Goal: Find contact information: Find contact information

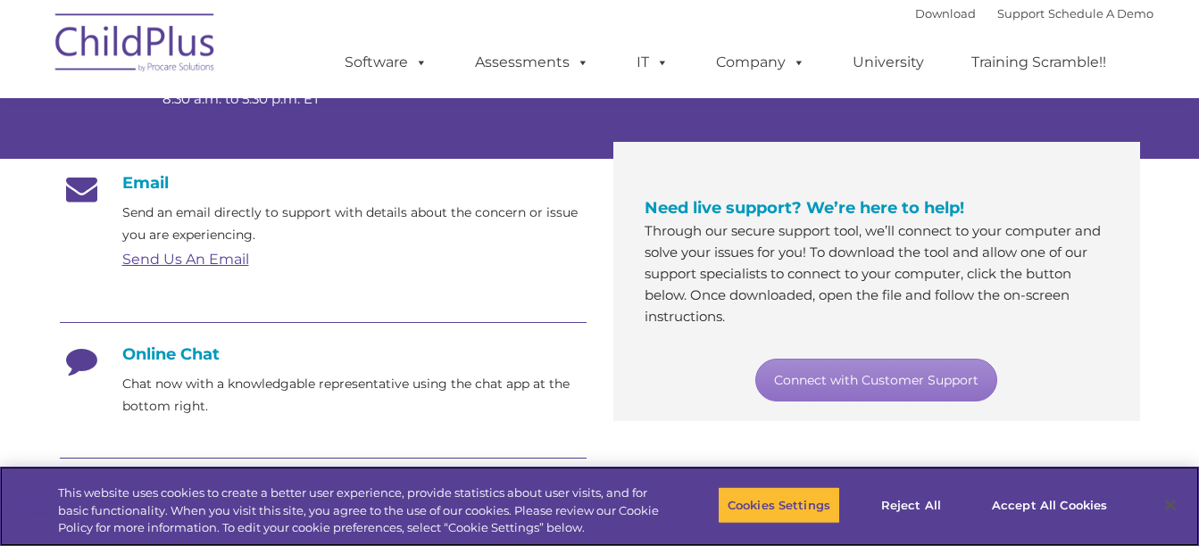
scroll to position [248, 0]
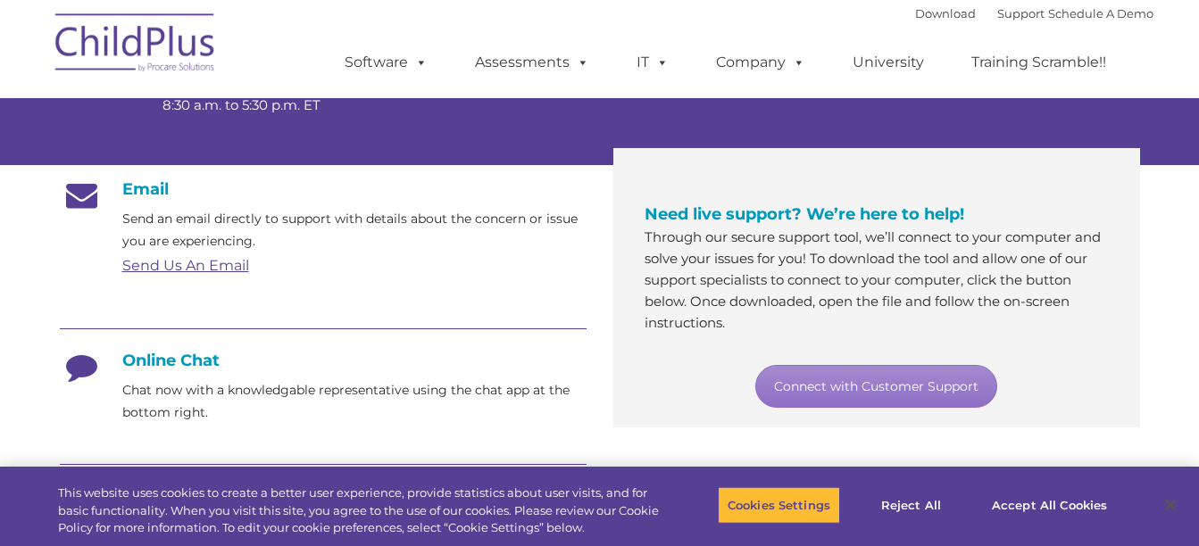
click at [170, 264] on link "Send Us An Email" at bounding box center [185, 265] width 127 height 17
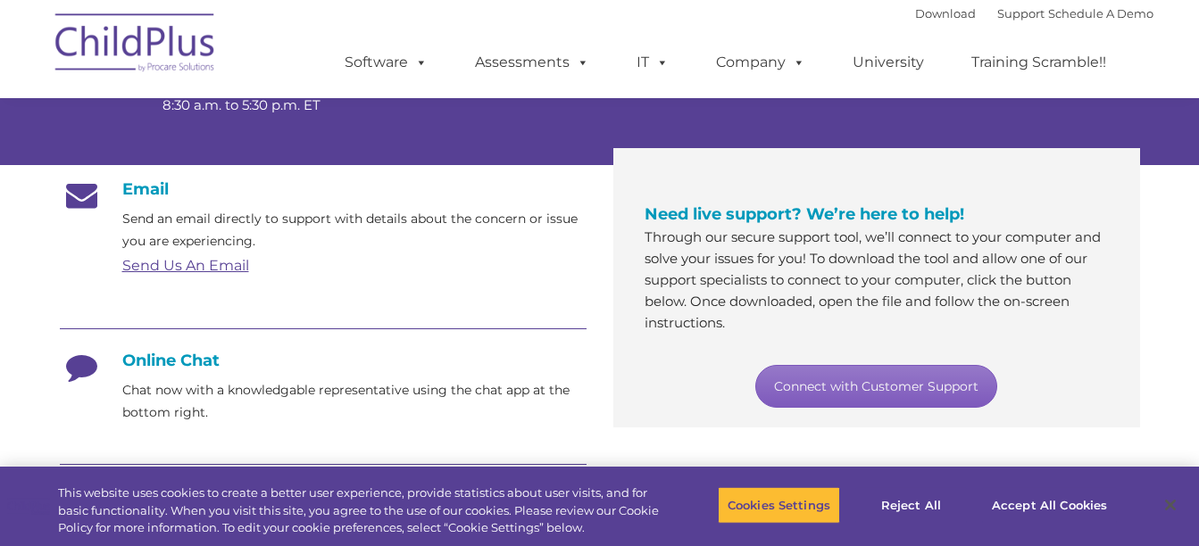
click at [816, 385] on link "Connect with Customer Support" at bounding box center [876, 386] width 242 height 43
click at [848, 393] on link "Connect with Customer Support" at bounding box center [876, 386] width 242 height 43
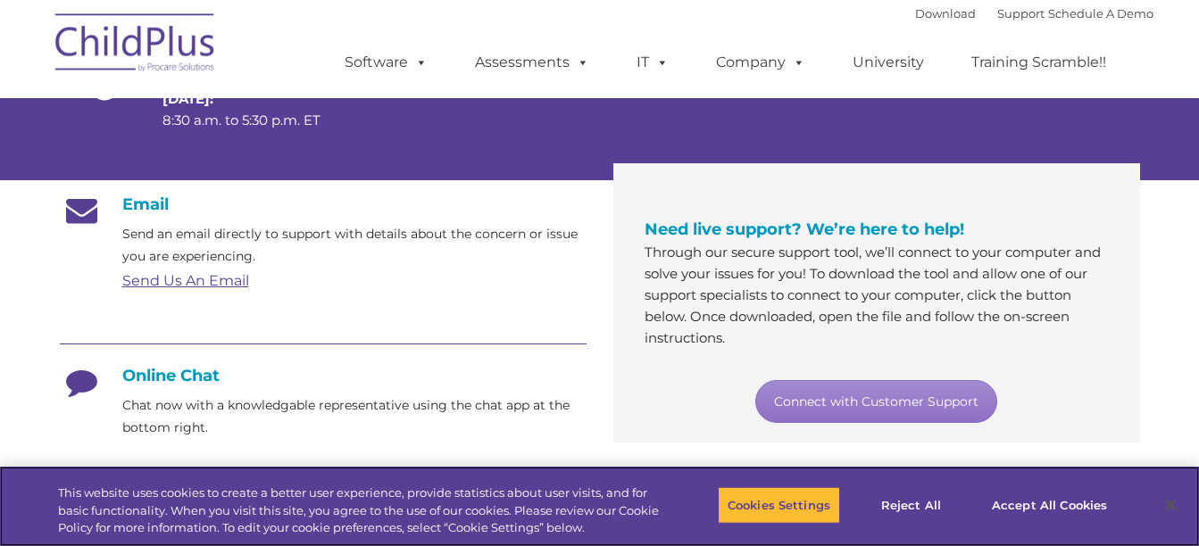
scroll to position [239, 0]
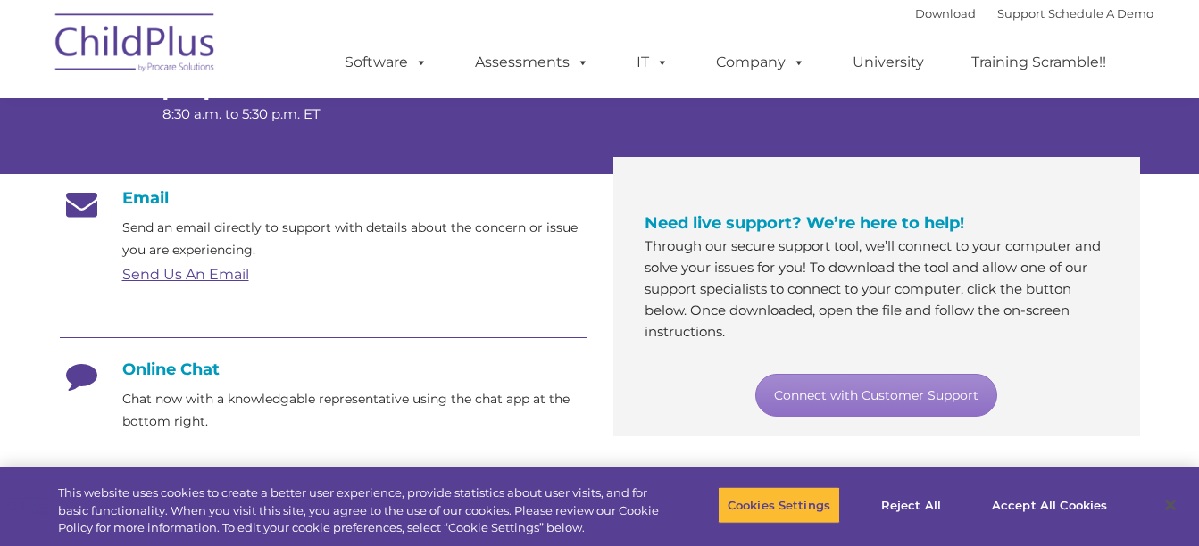
click at [225, 277] on link "Send Us An Email" at bounding box center [185, 274] width 127 height 17
click at [750, 499] on button "Cookies Settings" at bounding box center [779, 504] width 122 height 37
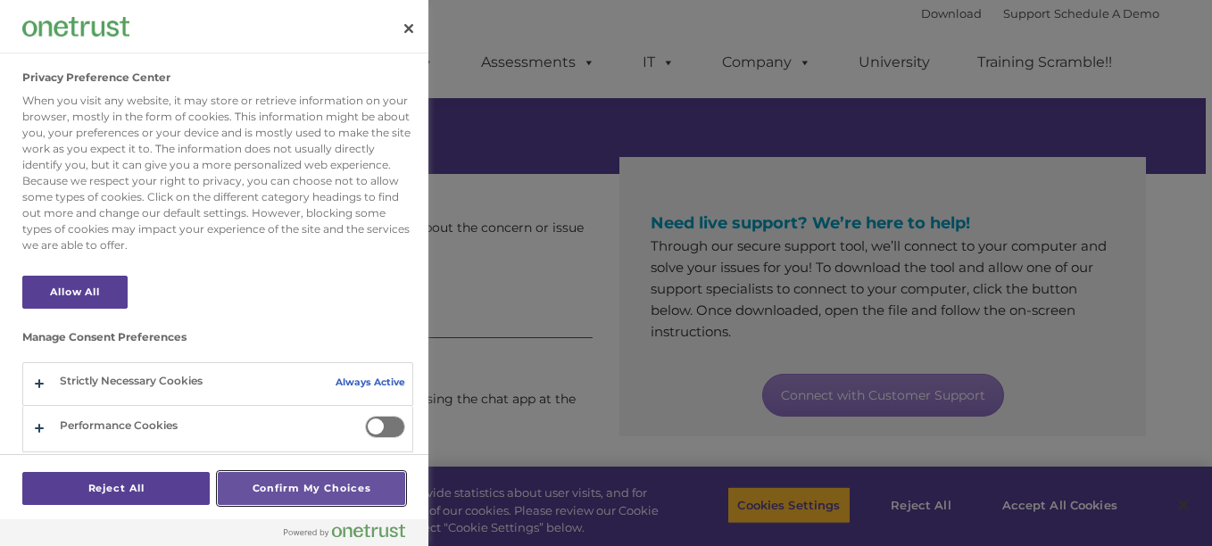
click at [273, 486] on button "Confirm My Choices" at bounding box center [311, 488] width 187 height 33
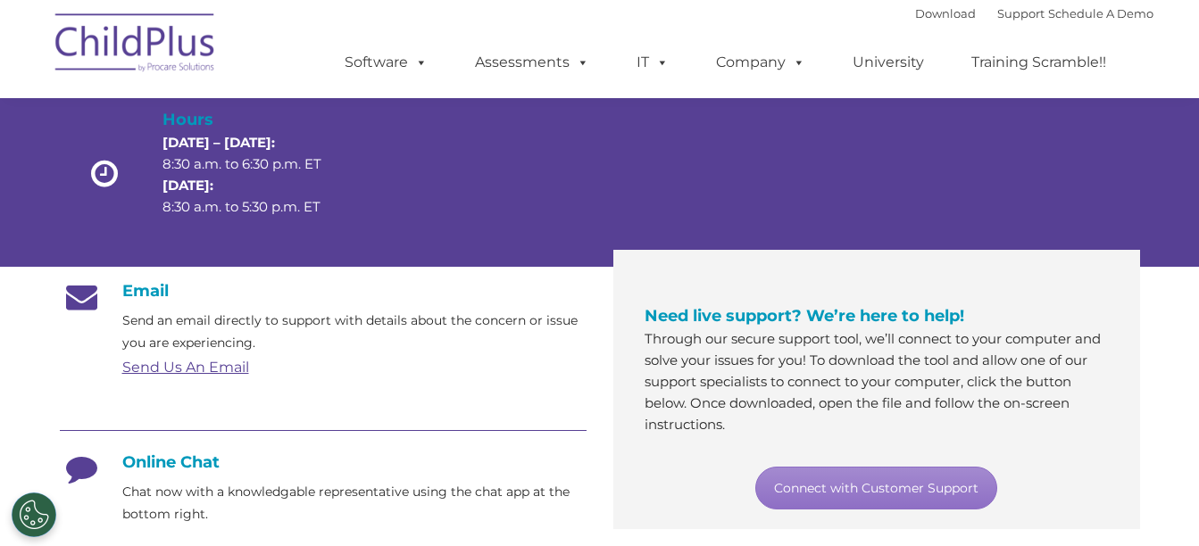
scroll to position [128, 0]
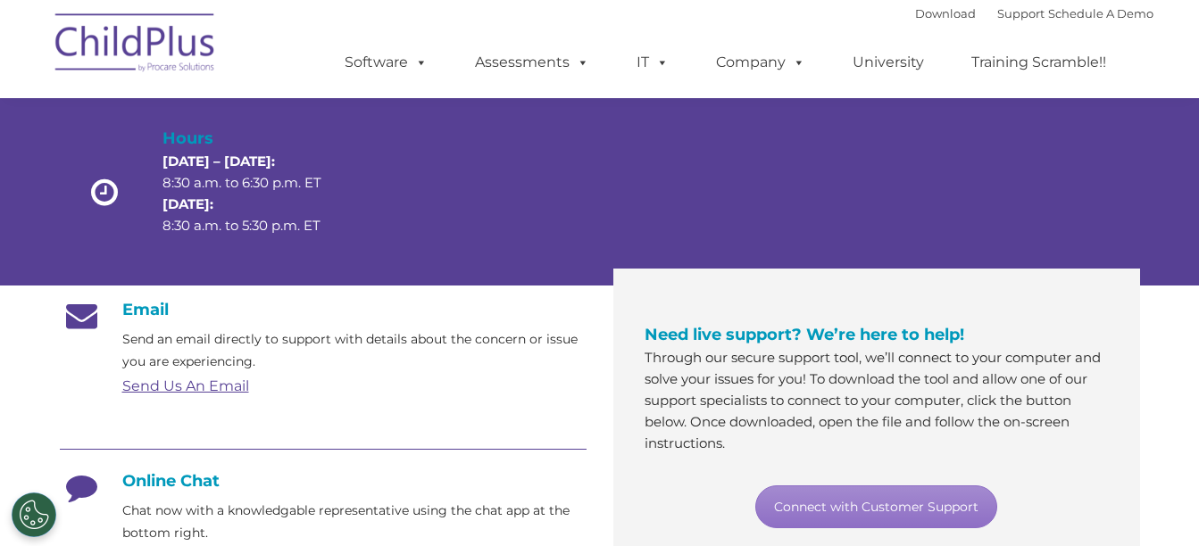
click at [150, 383] on link "Send Us An Email" at bounding box center [185, 386] width 127 height 17
click at [208, 383] on link "Send Us An Email" at bounding box center [185, 386] width 127 height 17
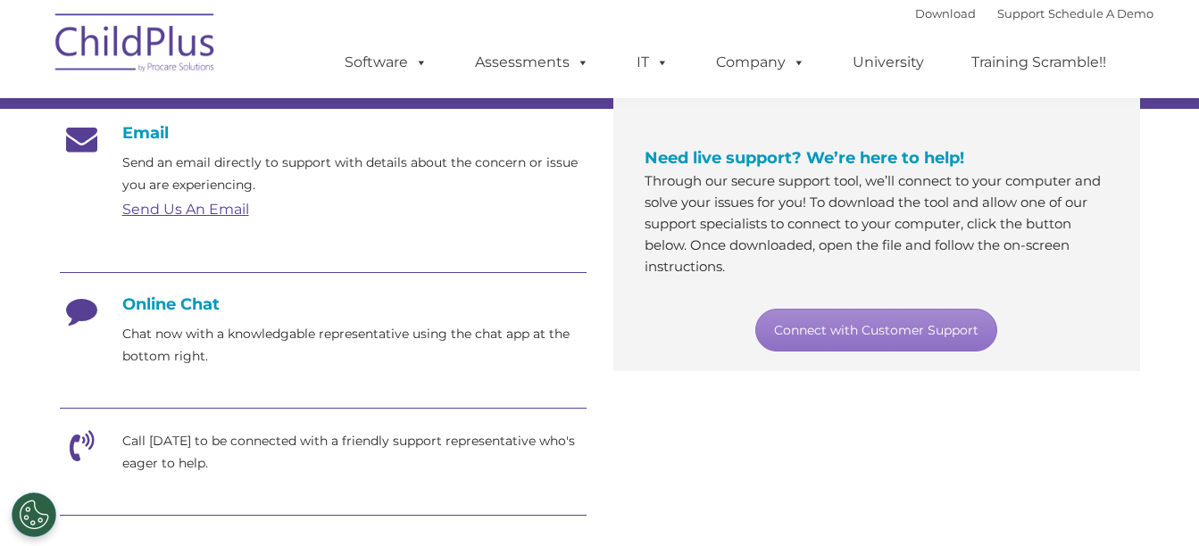
scroll to position [342, 0]
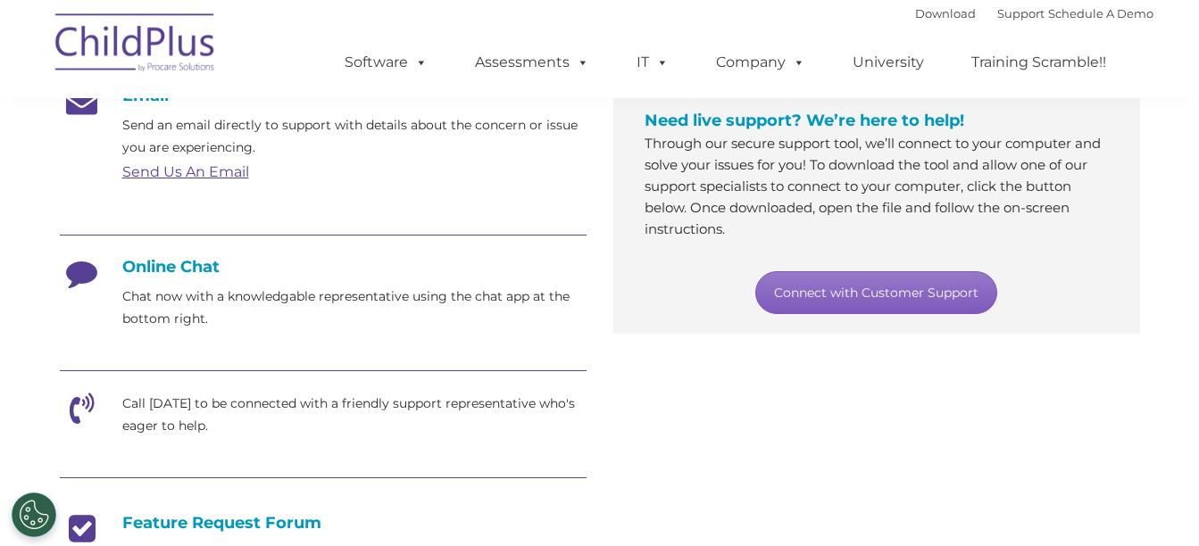
click at [902, 290] on link "Connect with Customer Support" at bounding box center [876, 292] width 242 height 43
click at [861, 286] on link "Connect with Customer Support" at bounding box center [876, 292] width 242 height 43
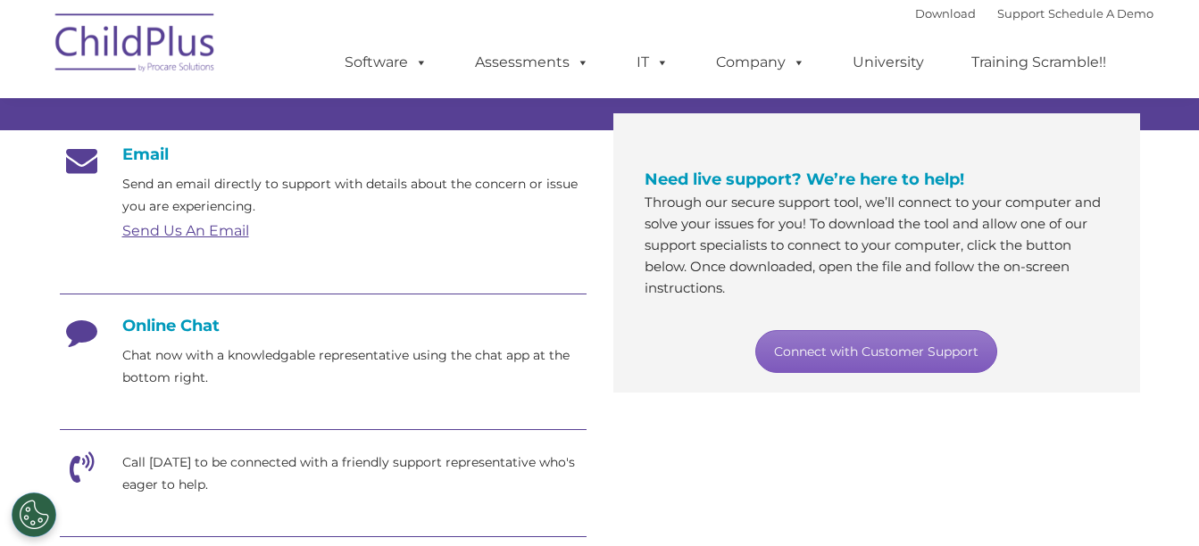
scroll to position [252, 0]
